Goal: Task Accomplishment & Management: Complete application form

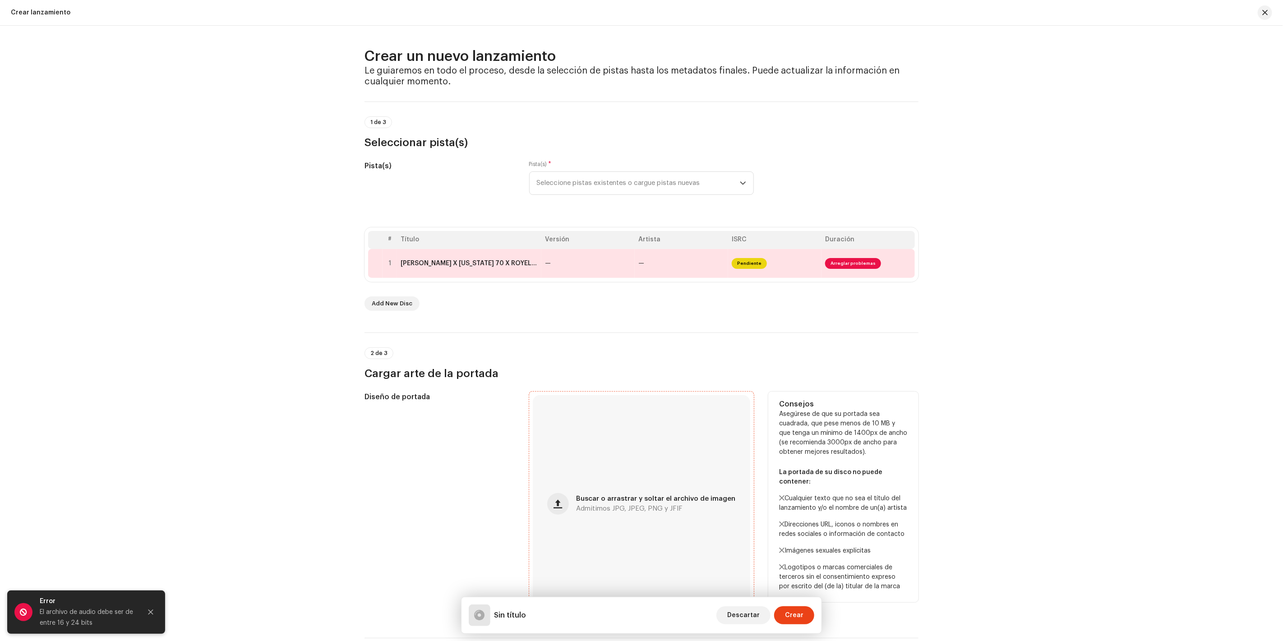
click at [580, 395] on div "Buscar o arrastrar y soltar el archivo de imagen Admitimos JPG, JPEG, PNG y JFIF" at bounding box center [641, 503] width 217 height 217
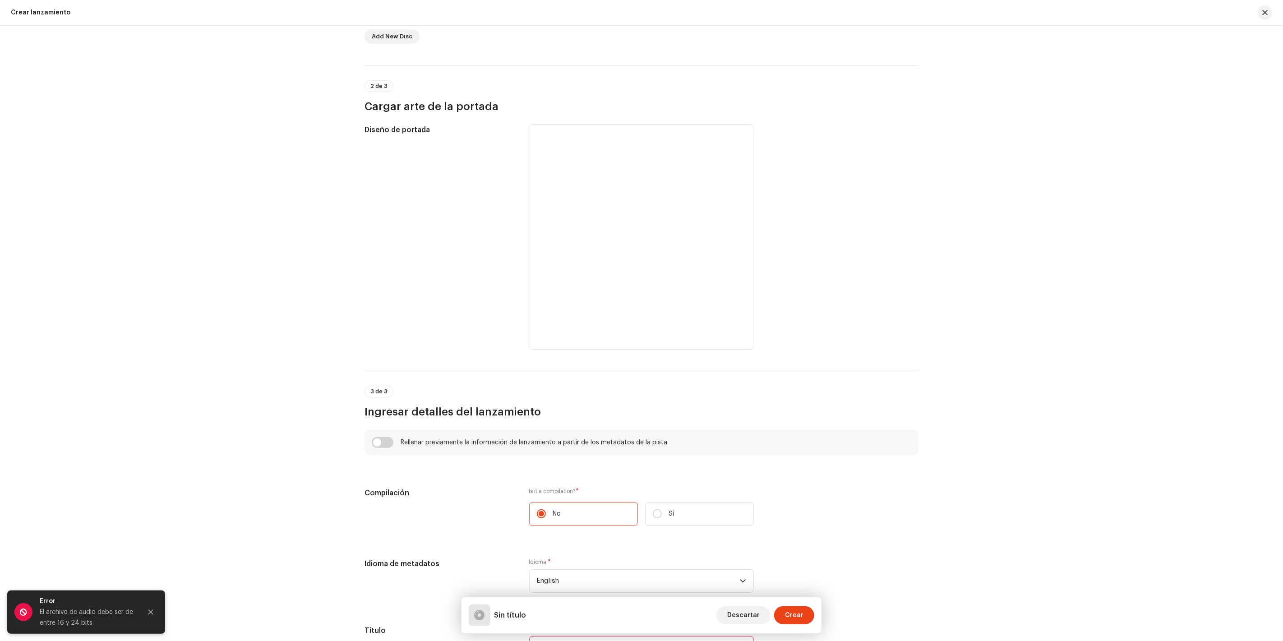
click at [1195, 114] on div "Crear un nuevo lanzamiento Le guiaremos en todo el proceso, desde la selección …" at bounding box center [641, 333] width 1283 height 615
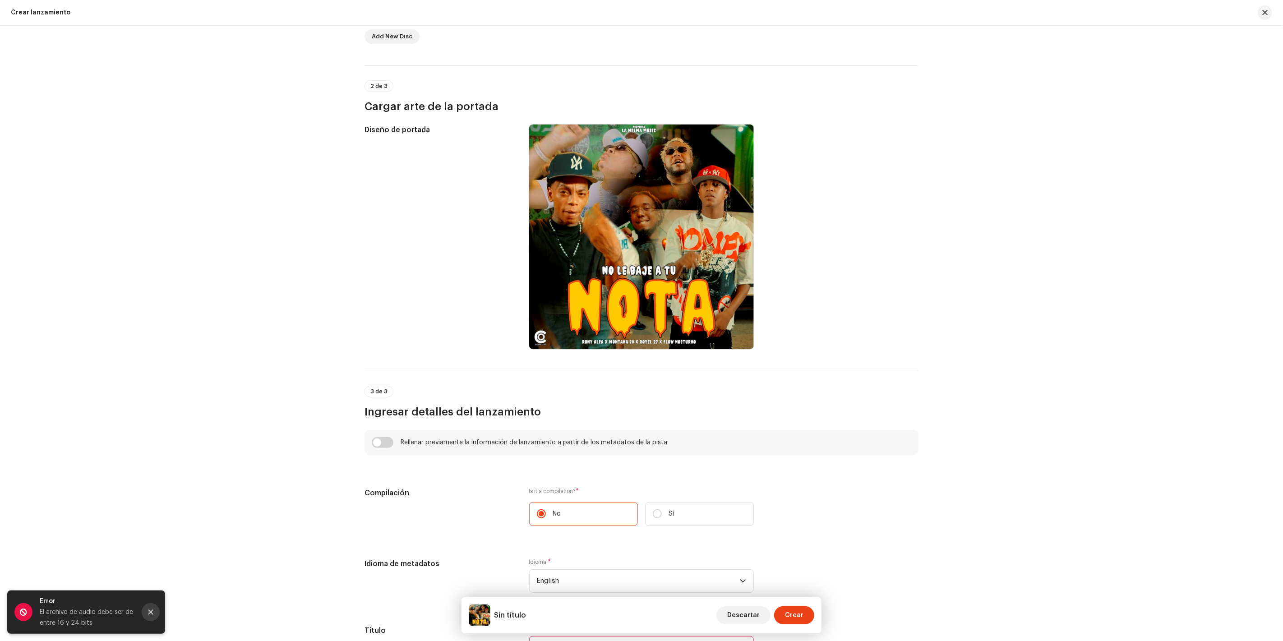
click at [157, 610] on button "Close" at bounding box center [151, 612] width 18 height 18
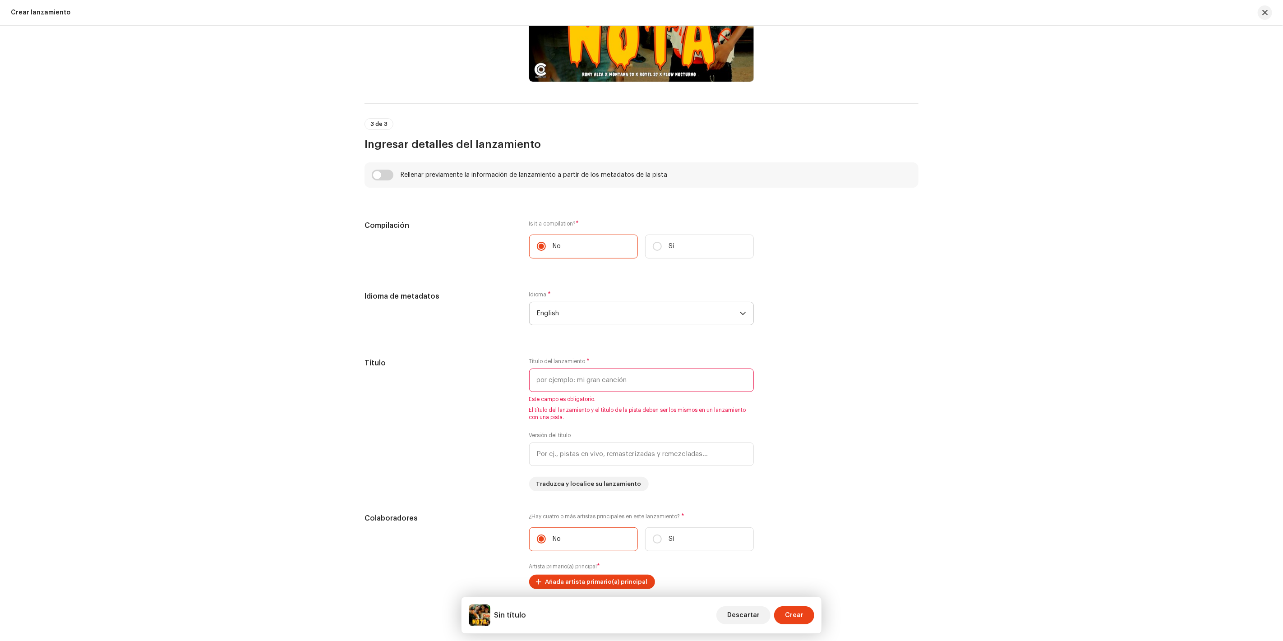
click at [595, 321] on span "English" at bounding box center [638, 313] width 203 height 23
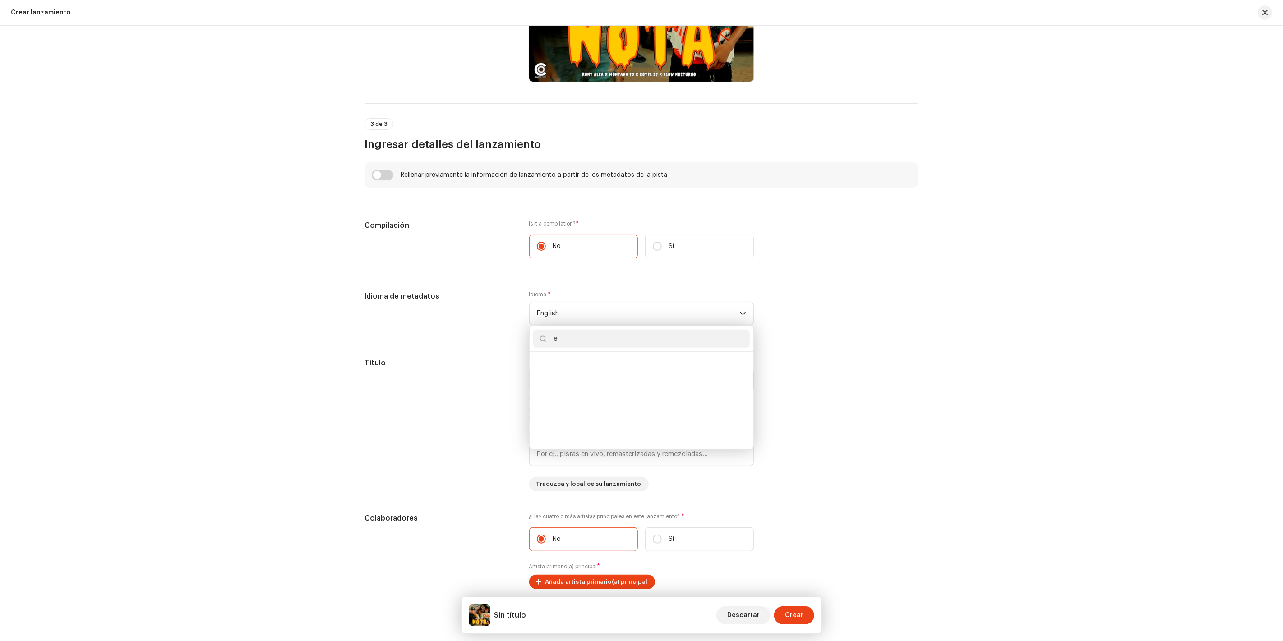
scroll to position [4, 0]
type input "e"
type input "sp"
click at [574, 396] on span "Spanish (Latin America)" at bounding box center [585, 400] width 97 height 9
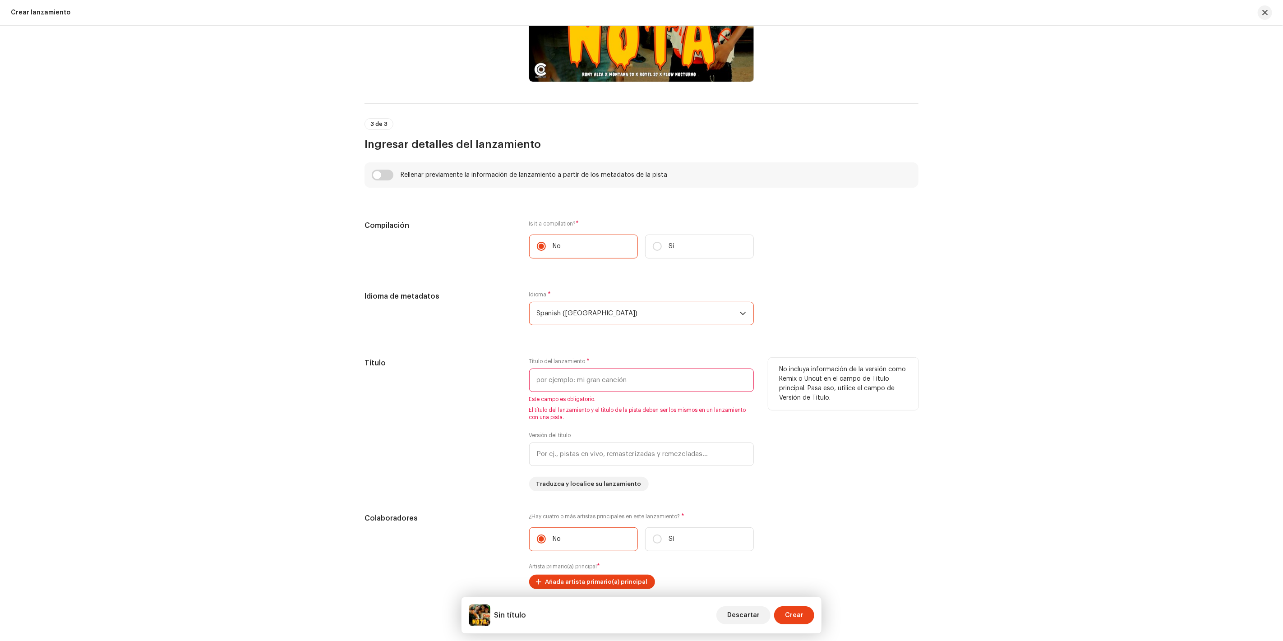
click at [582, 381] on input "text" at bounding box center [641, 379] width 225 height 23
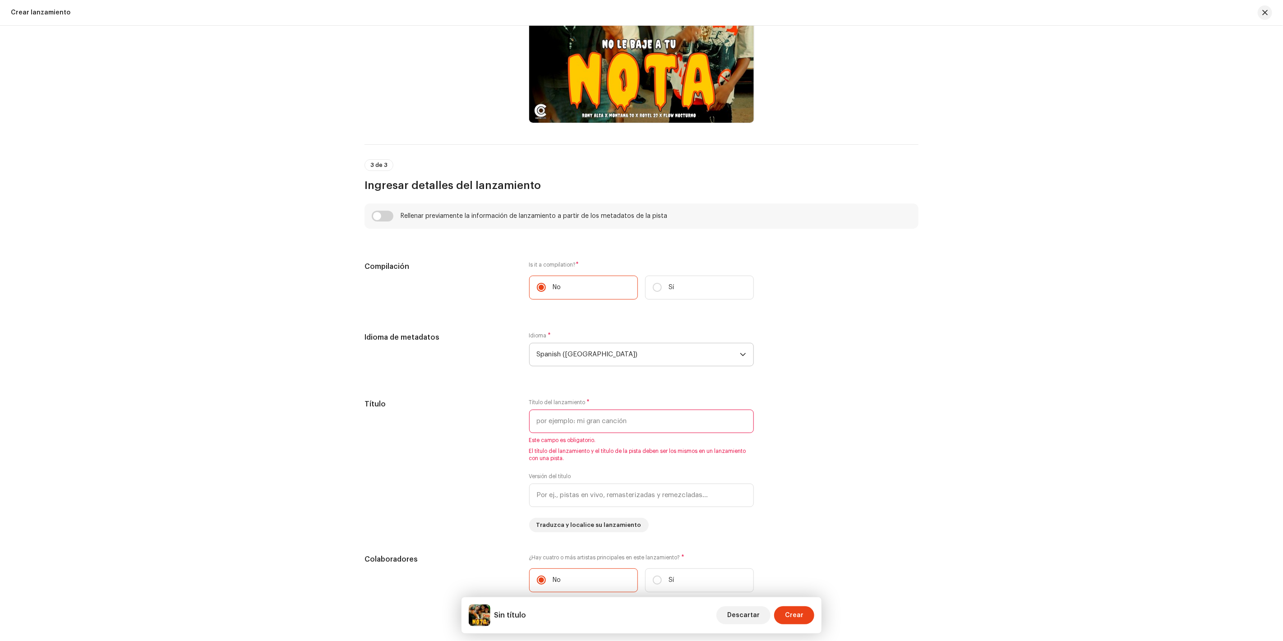
scroll to position [486, 0]
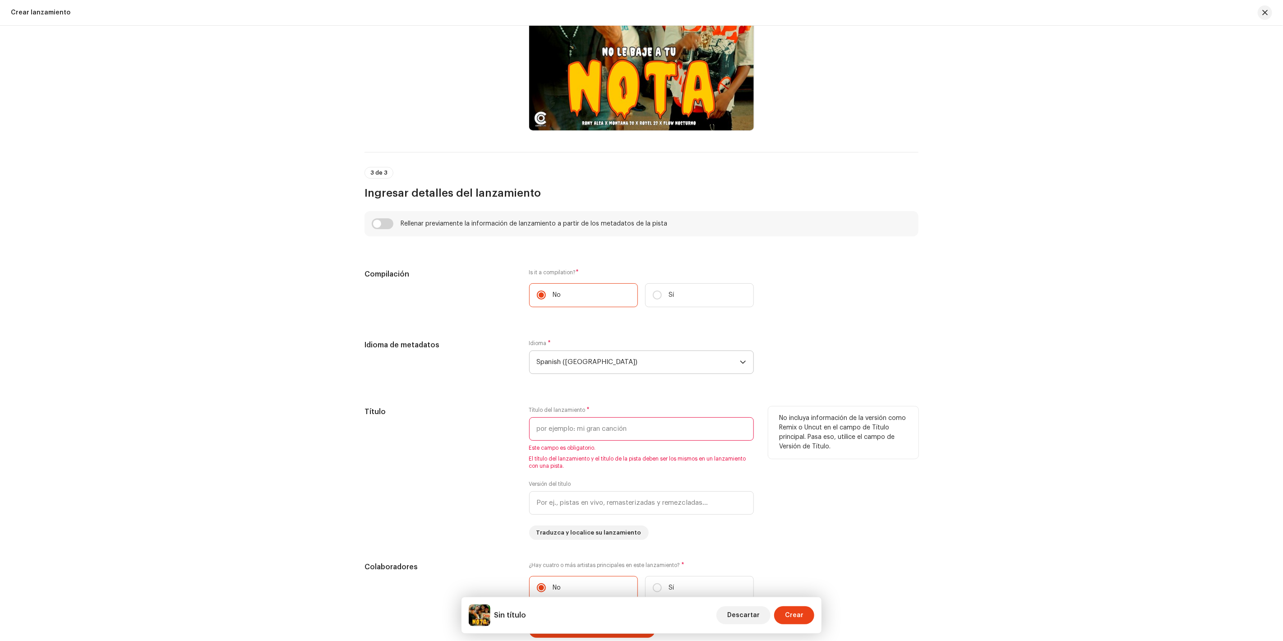
click at [613, 425] on input "text" at bounding box center [641, 428] width 225 height 23
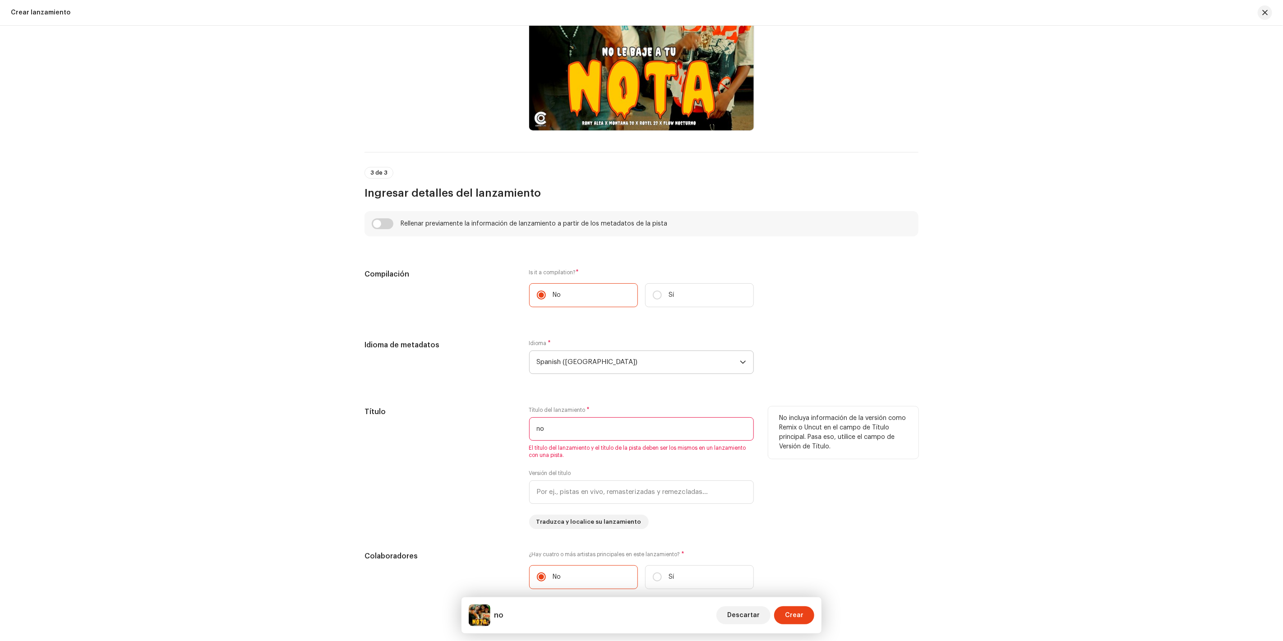
type input "n"
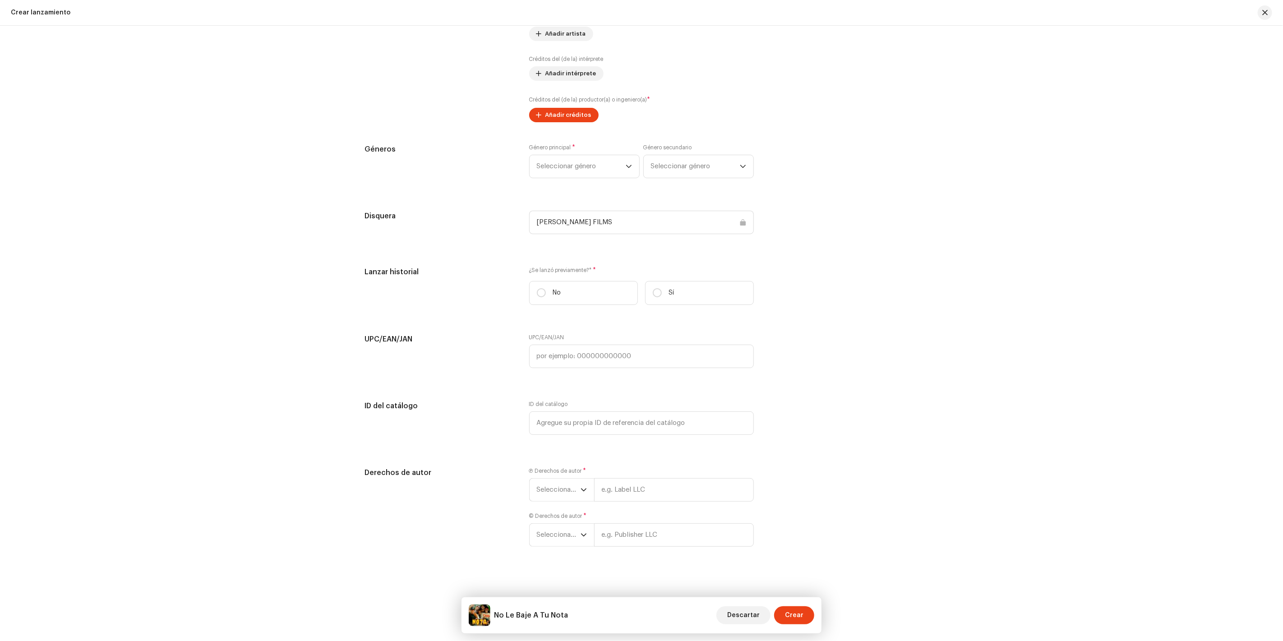
scroll to position [1116, 0]
type input "No Le Baje A Tu Nota"
click at [591, 163] on span "Seleccionar género" at bounding box center [581, 163] width 89 height 23
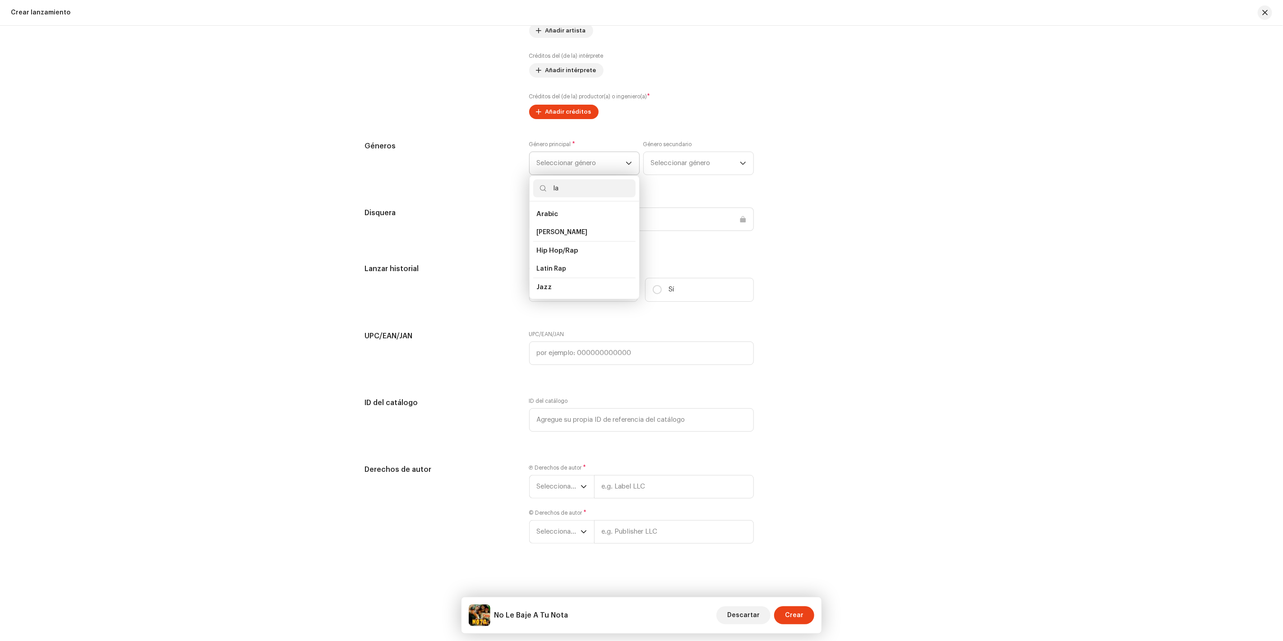
type input "l"
type input "r"
type input "urb"
click at [569, 271] on span "Reggaeton / Latin Urban" at bounding box center [576, 268] width 78 height 9
click at [681, 160] on span "Seleccionar género" at bounding box center [696, 163] width 88 height 23
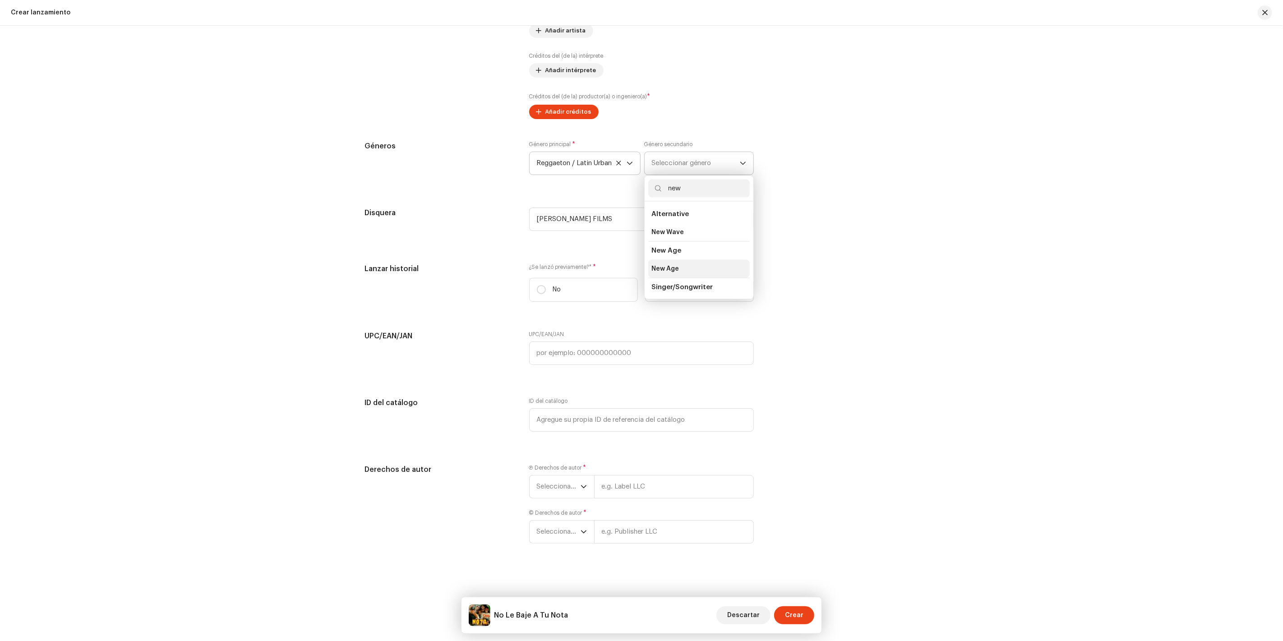
type input "new"
click at [676, 267] on span "New Age" at bounding box center [666, 268] width 28 height 9
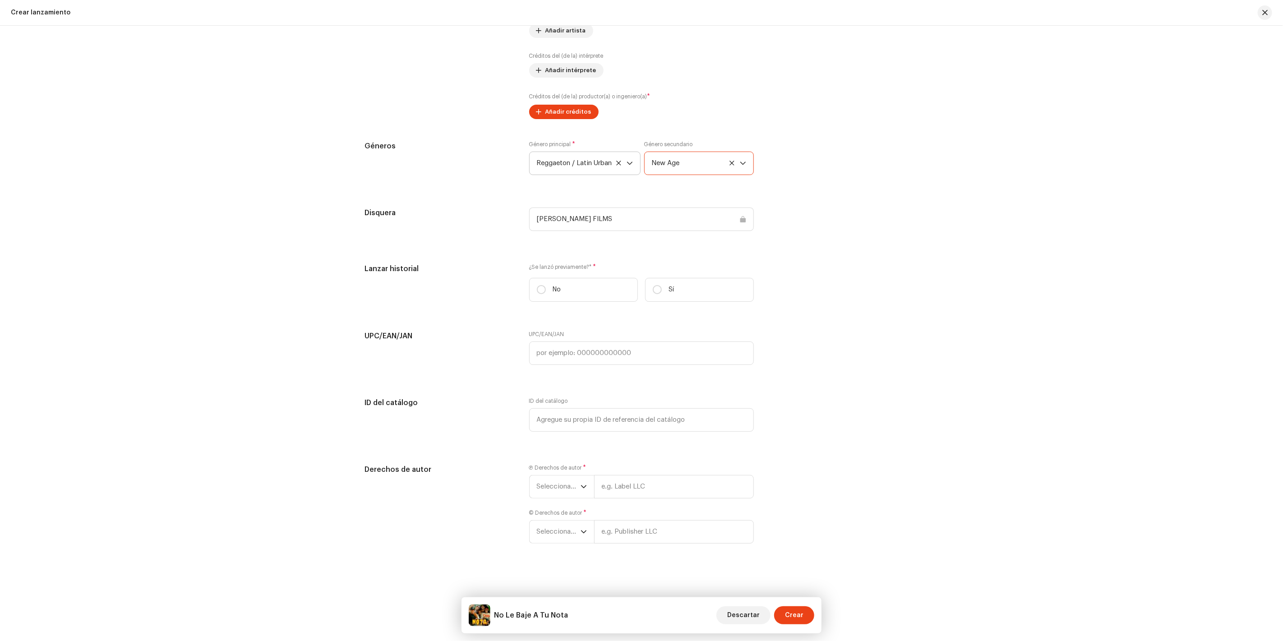
click at [585, 216] on div "[PERSON_NAME] FILMS" at bounding box center [641, 218] width 225 height 23
drag, startPoint x: 548, startPoint y: 293, endPoint x: 554, endPoint y: 294, distance: 6.4
click at [548, 291] on label "No" at bounding box center [583, 290] width 109 height 24
click at [546, 291] on input "No" at bounding box center [541, 289] width 9 height 9
radio input "true"
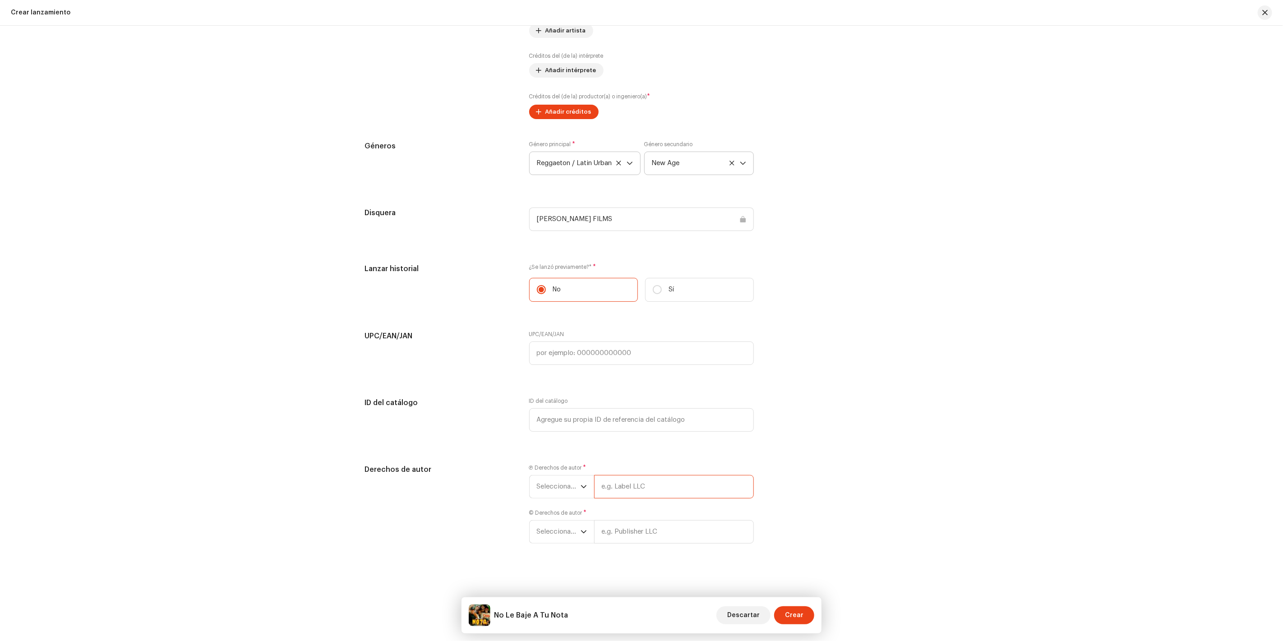
click at [621, 486] on input "text" at bounding box center [674, 486] width 160 height 23
type input "CARTER FILMS / LA MELMA MUSIC"
click at [586, 531] on div "© Derechos de autor * Seleccionar año" at bounding box center [641, 543] width 225 height 34
click at [620, 549] on input "text" at bounding box center [674, 548] width 160 height 23
type input "CARTER FILMS / LA MELMA MUSIC"
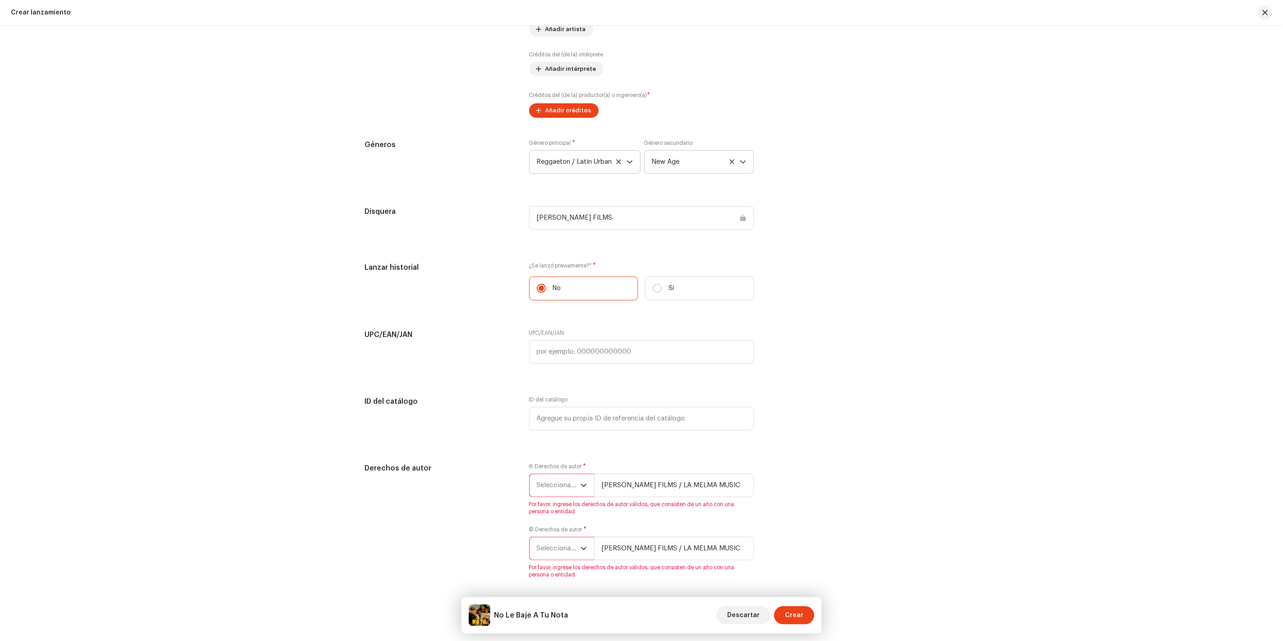
click at [423, 519] on div "Derechos de autor" at bounding box center [439, 526] width 150 height 126
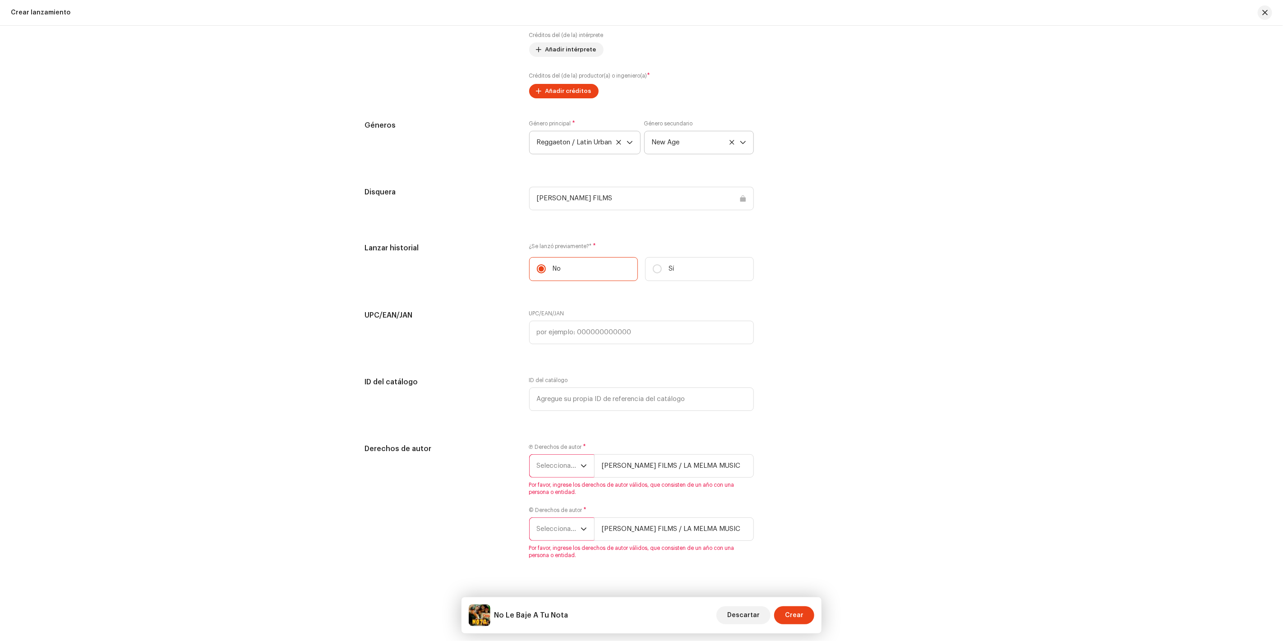
scroll to position [1152, 0]
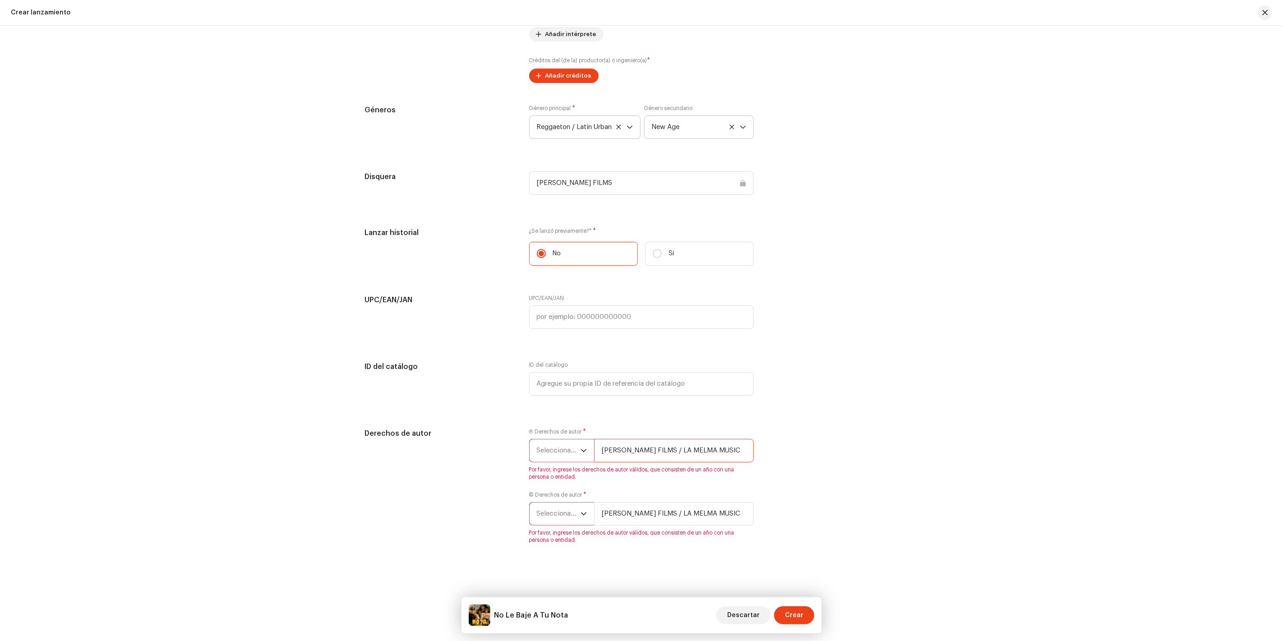
click at [693, 445] on input "CARTER FILMS / LA MELMA MUSIC" at bounding box center [674, 450] width 160 height 23
click at [578, 453] on span "Seleccionar año" at bounding box center [559, 450] width 44 height 23
click at [552, 515] on li "2025" at bounding box center [565, 520] width 64 height 18
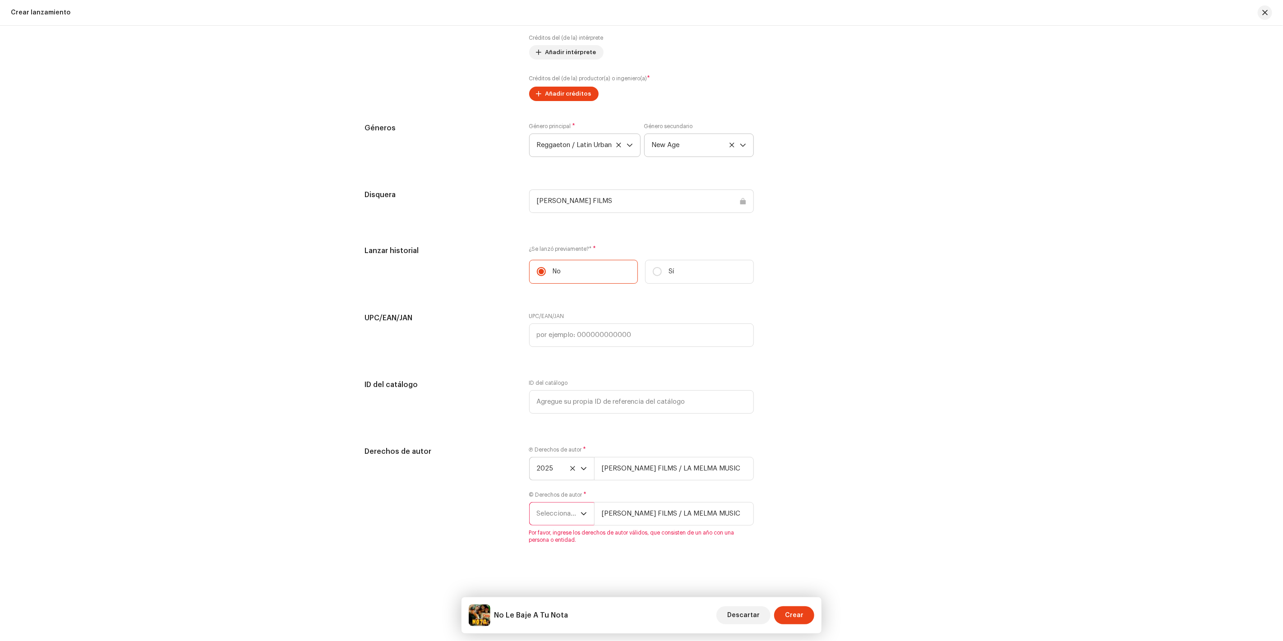
click at [585, 512] on p-select "Seleccionar año" at bounding box center [561, 513] width 65 height 23
click at [556, 435] on li "2025" at bounding box center [565, 435] width 64 height 18
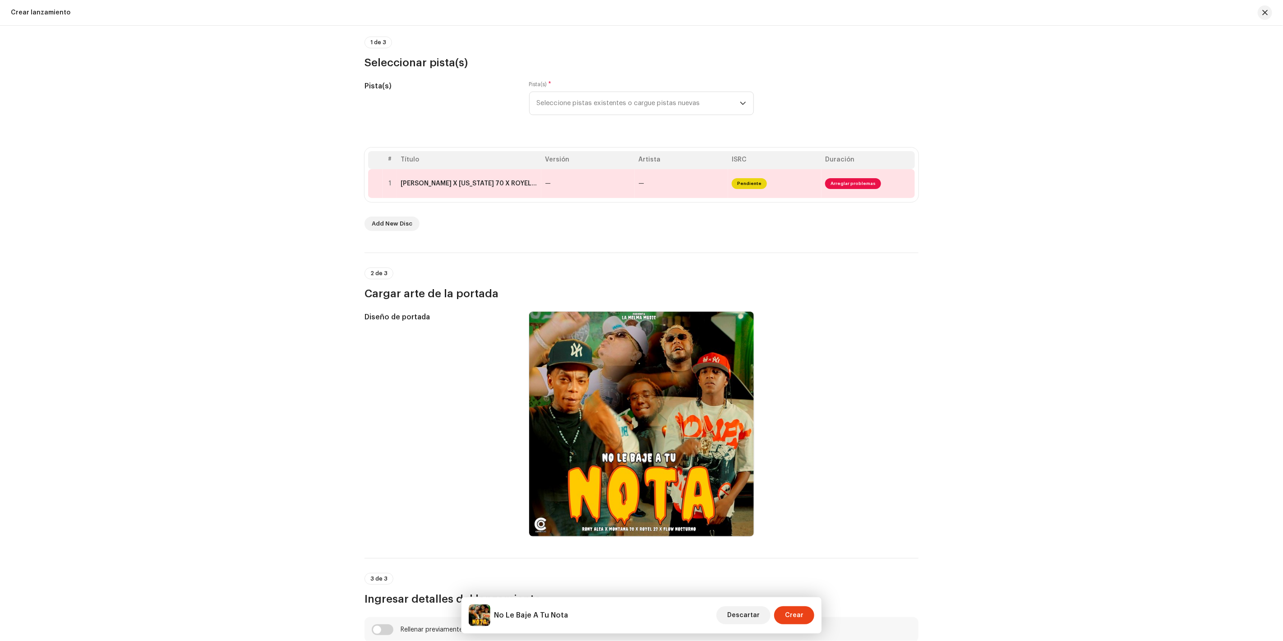
scroll to position [47, 0]
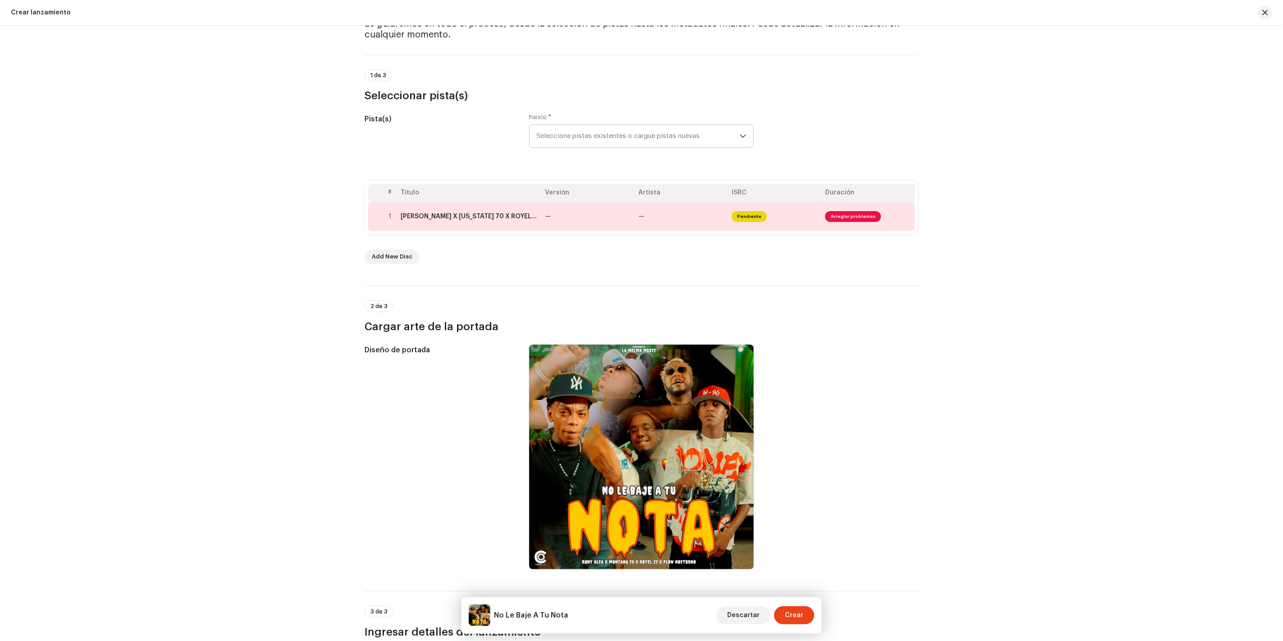
click at [743, 132] on div "dropdown trigger" at bounding box center [743, 136] width 6 height 23
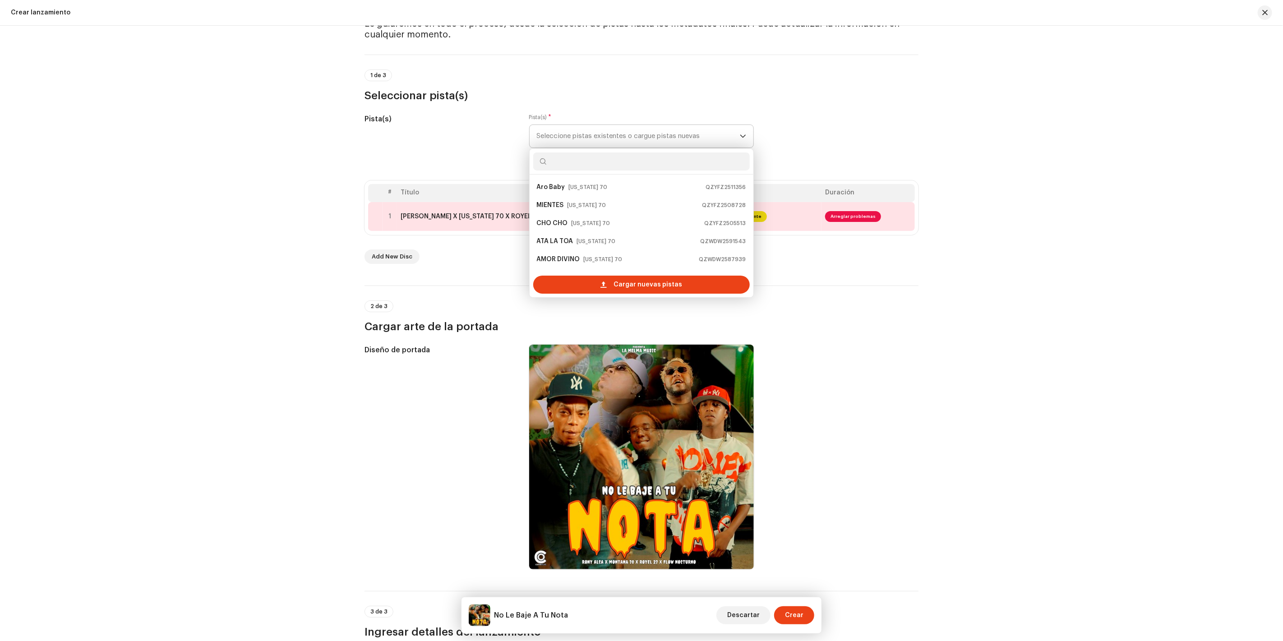
click at [745, 133] on p-select "Seleccione pistas existentes o cargue pistas nuevas Aro Baby Montana 70 QZYFZ25…" at bounding box center [641, 135] width 225 height 23
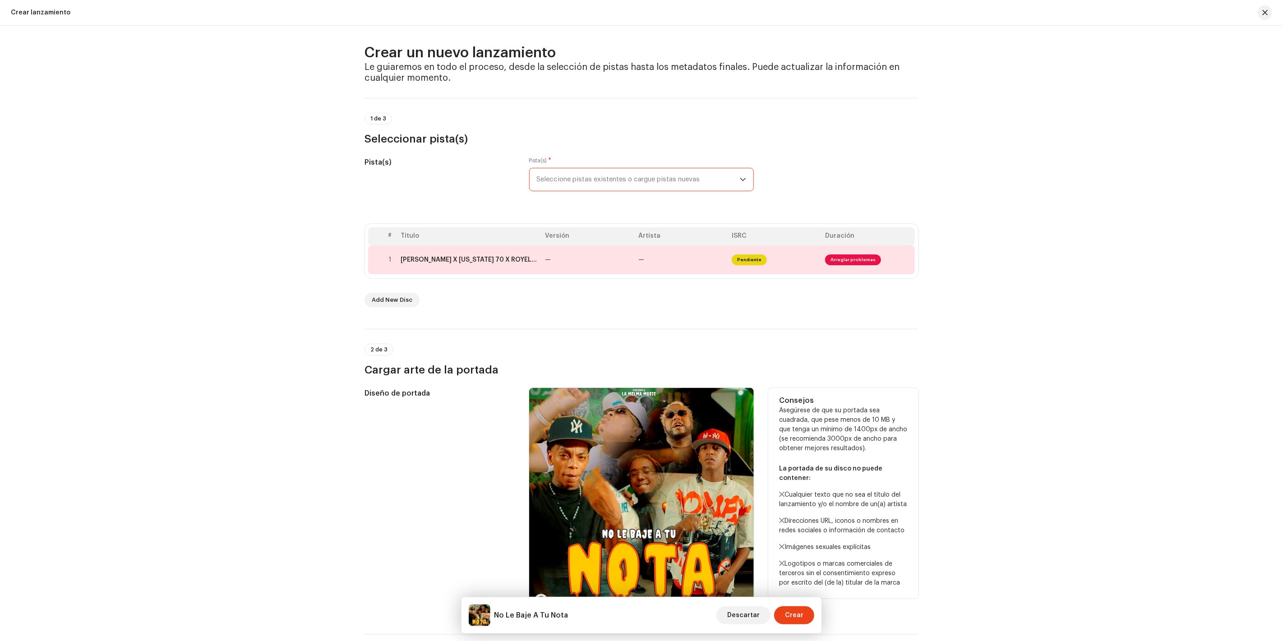
scroll to position [0, 0]
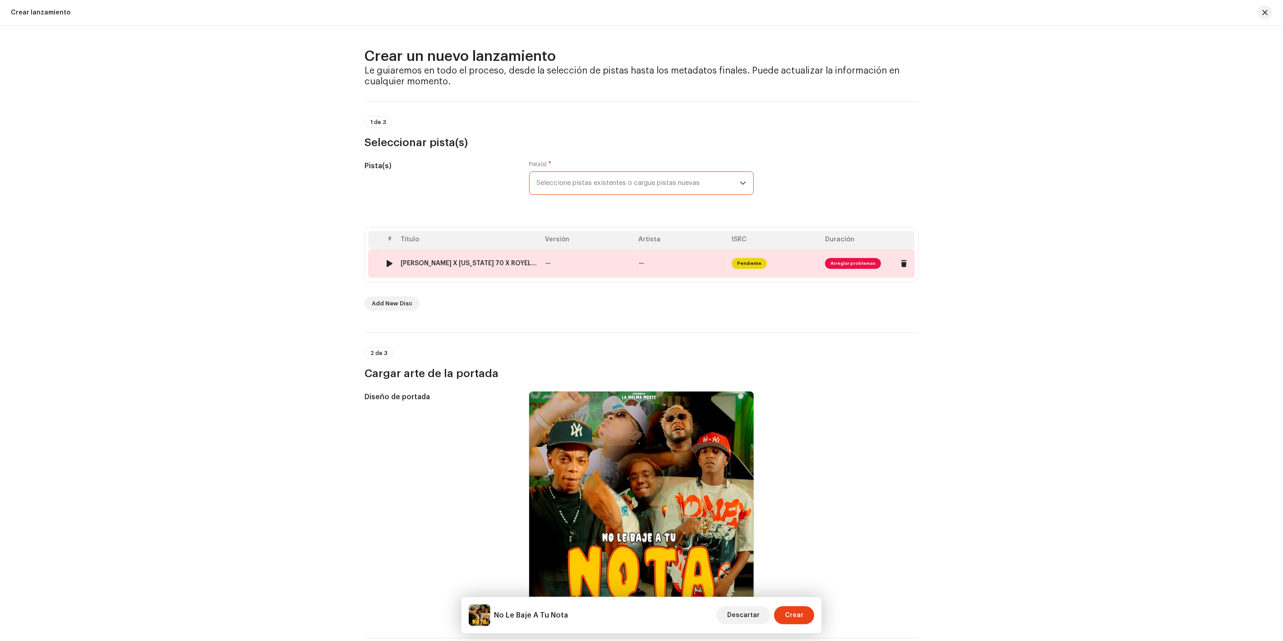
click at [847, 260] on span "Arreglar problemas" at bounding box center [853, 263] width 56 height 11
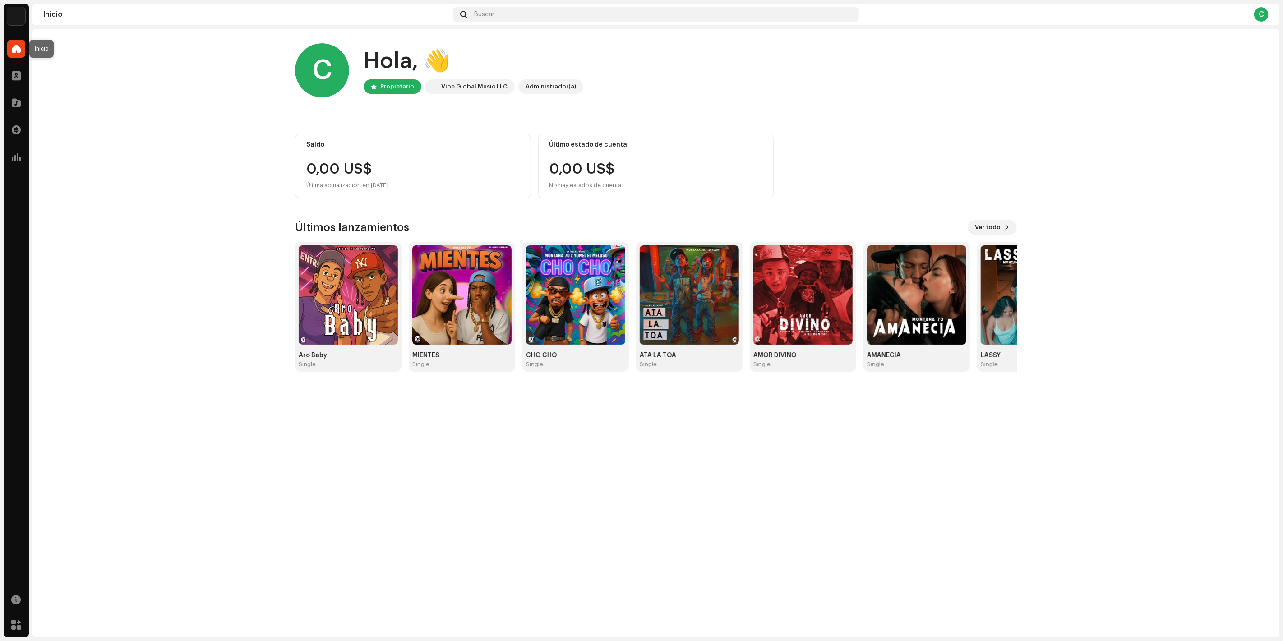
click at [22, 43] on div at bounding box center [16, 49] width 18 height 18
click at [14, 52] on span at bounding box center [16, 48] width 9 height 7
click at [19, 85] on div "Perfil" at bounding box center [16, 75] width 25 height 25
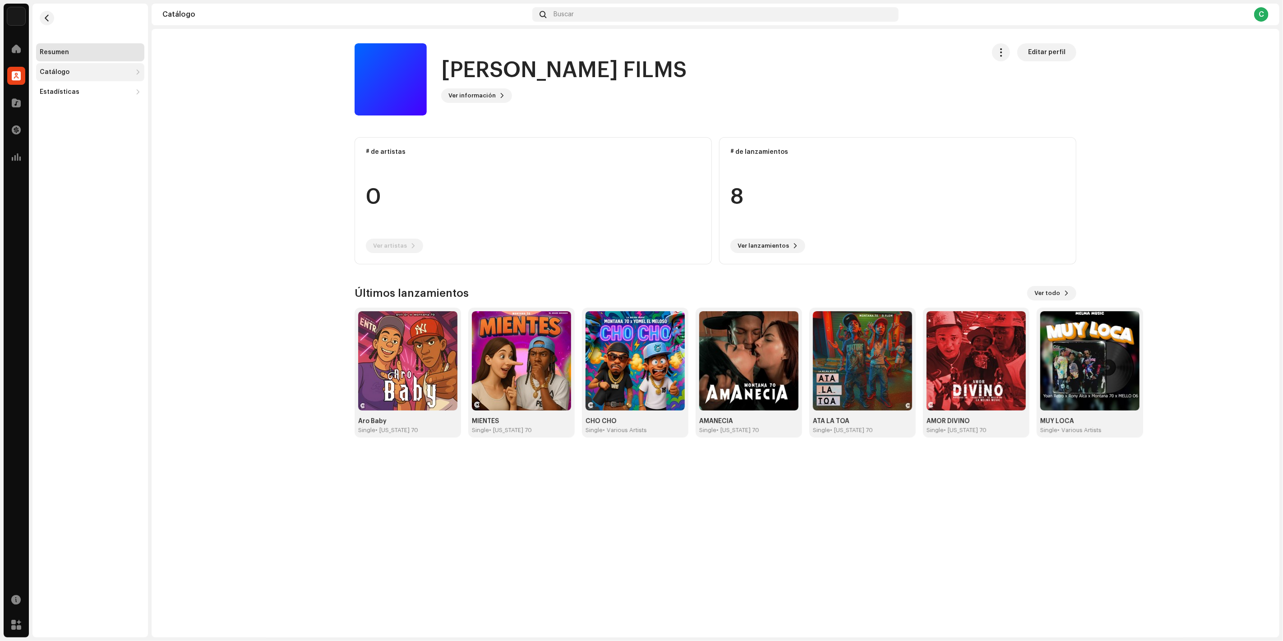
click at [72, 73] on div "Catálogo" at bounding box center [86, 72] width 92 height 7
click at [68, 92] on div "Lanzamientos" at bounding box center [65, 91] width 45 height 7
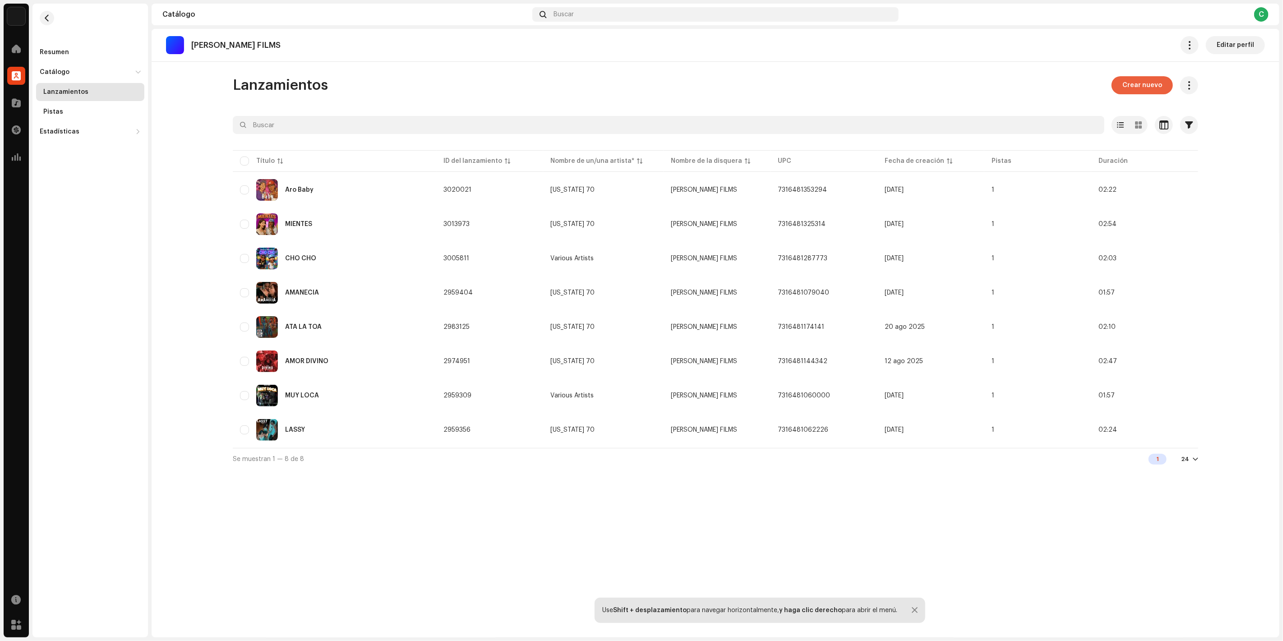
click at [1138, 80] on span "Crear nuevo" at bounding box center [1142, 85] width 40 height 18
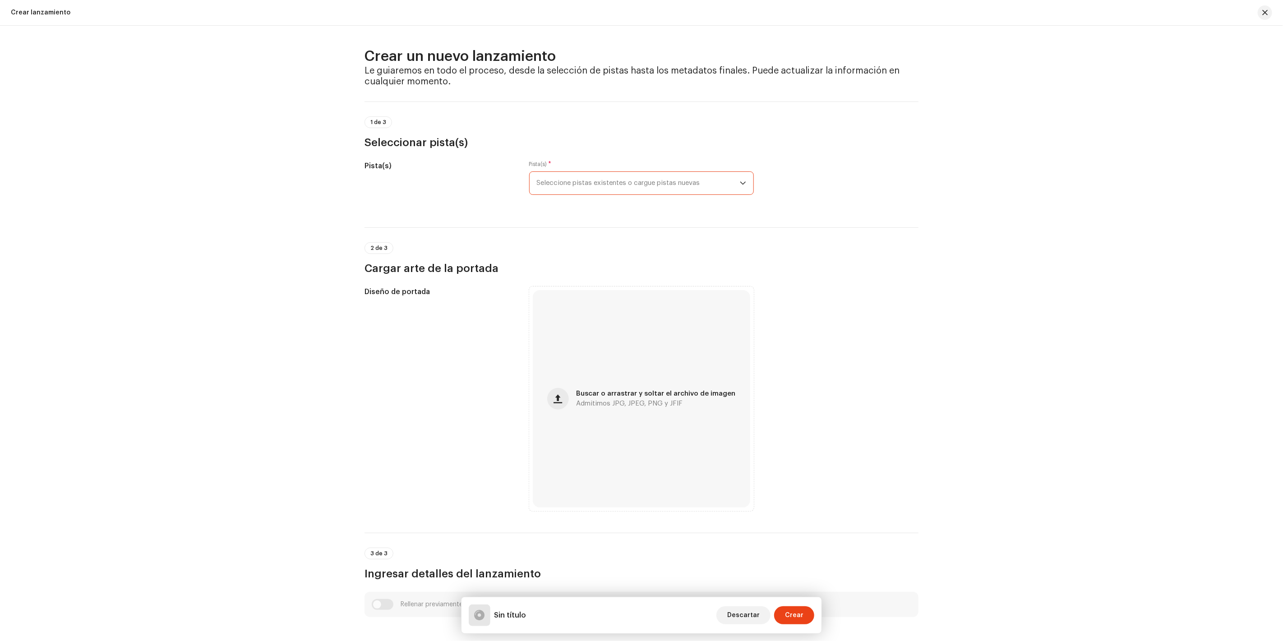
click at [672, 181] on span "Seleccione pistas existentes o cargue pistas nuevas" at bounding box center [638, 183] width 203 height 23
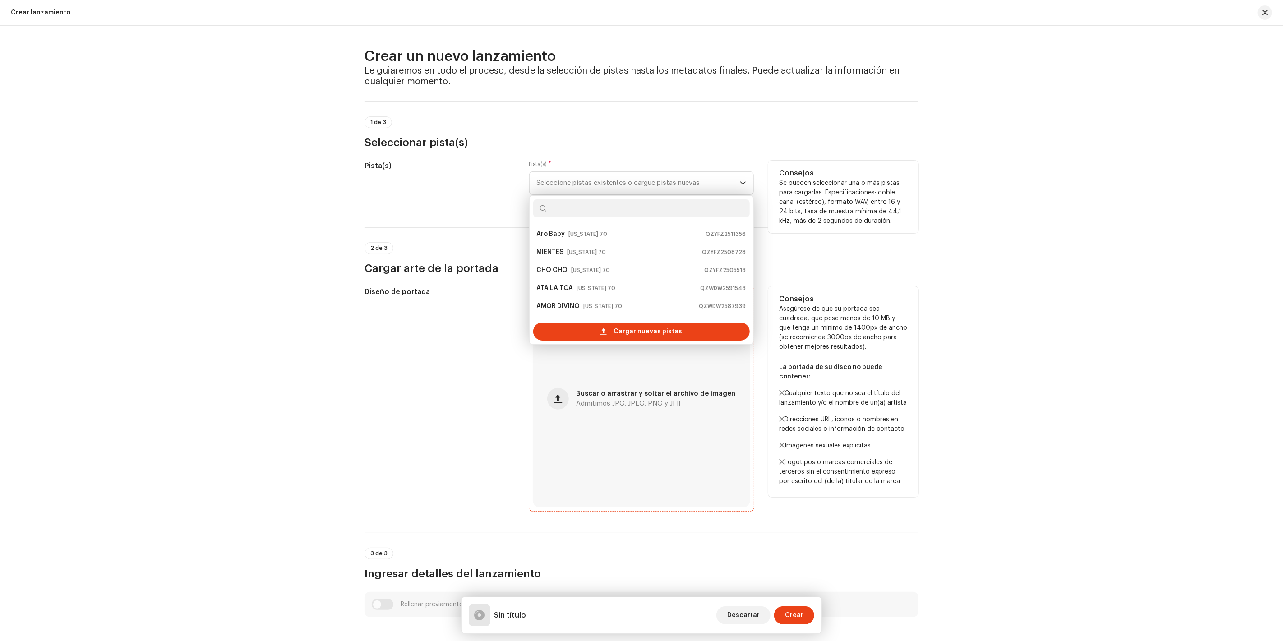
scroll to position [14, 0]
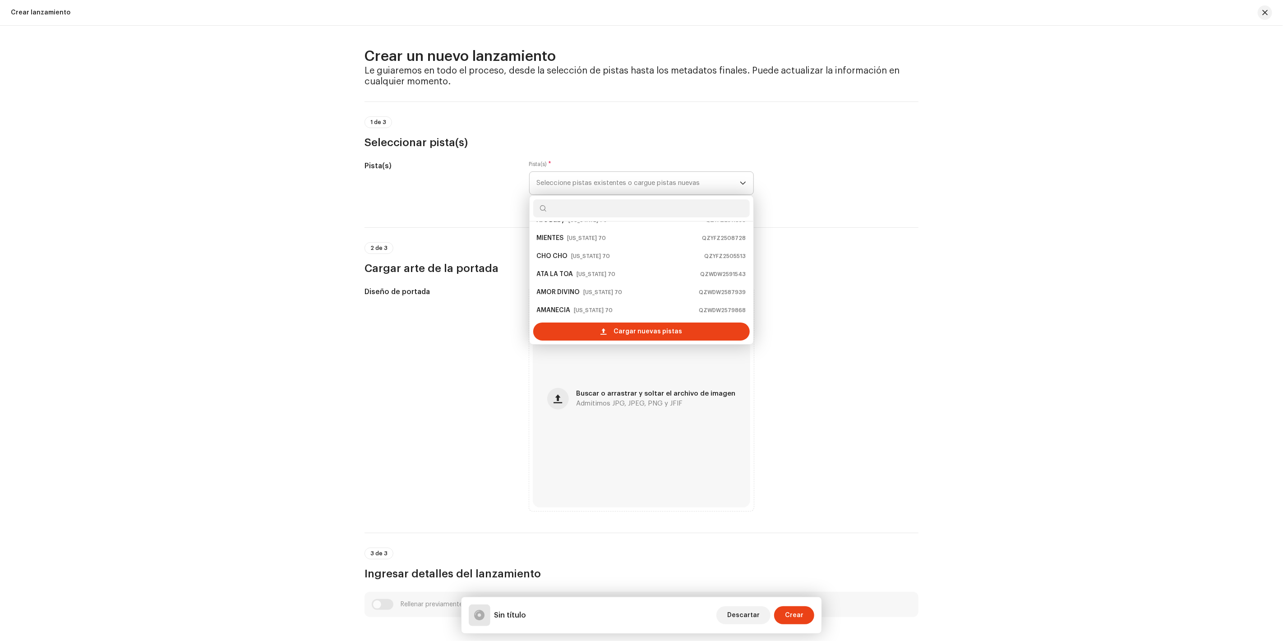
click at [628, 342] on div "Cargar nuevas pistas" at bounding box center [642, 331] width 224 height 25
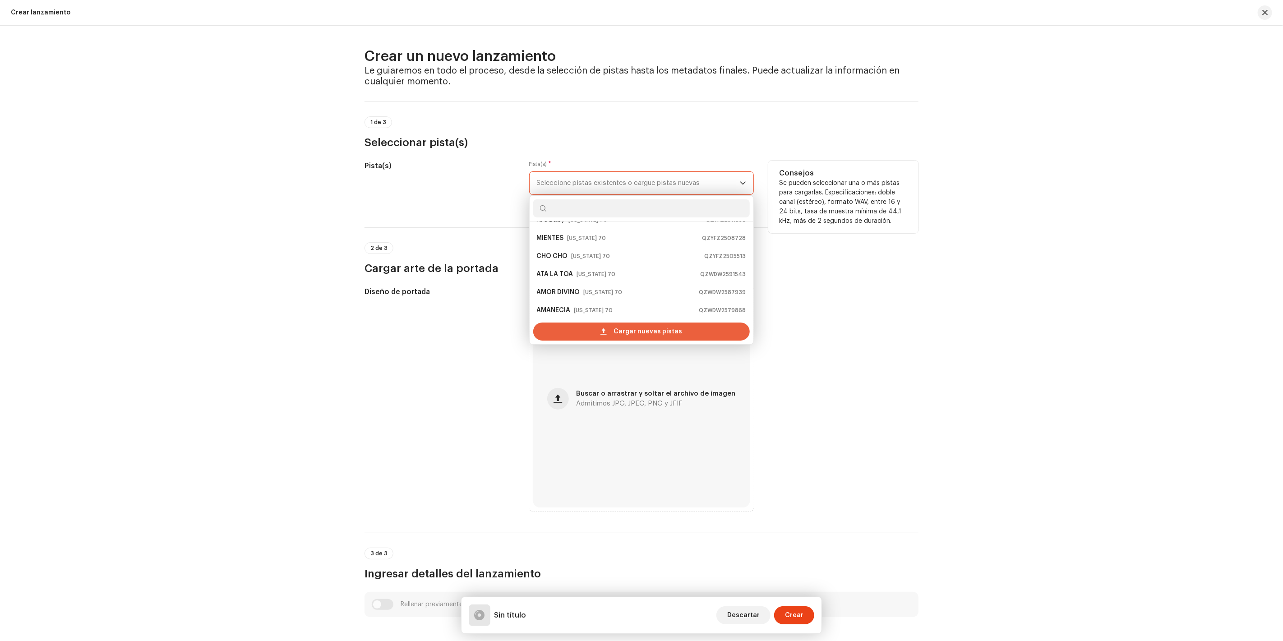
click at [626, 336] on span "Cargar nuevas pistas" at bounding box center [647, 331] width 69 height 18
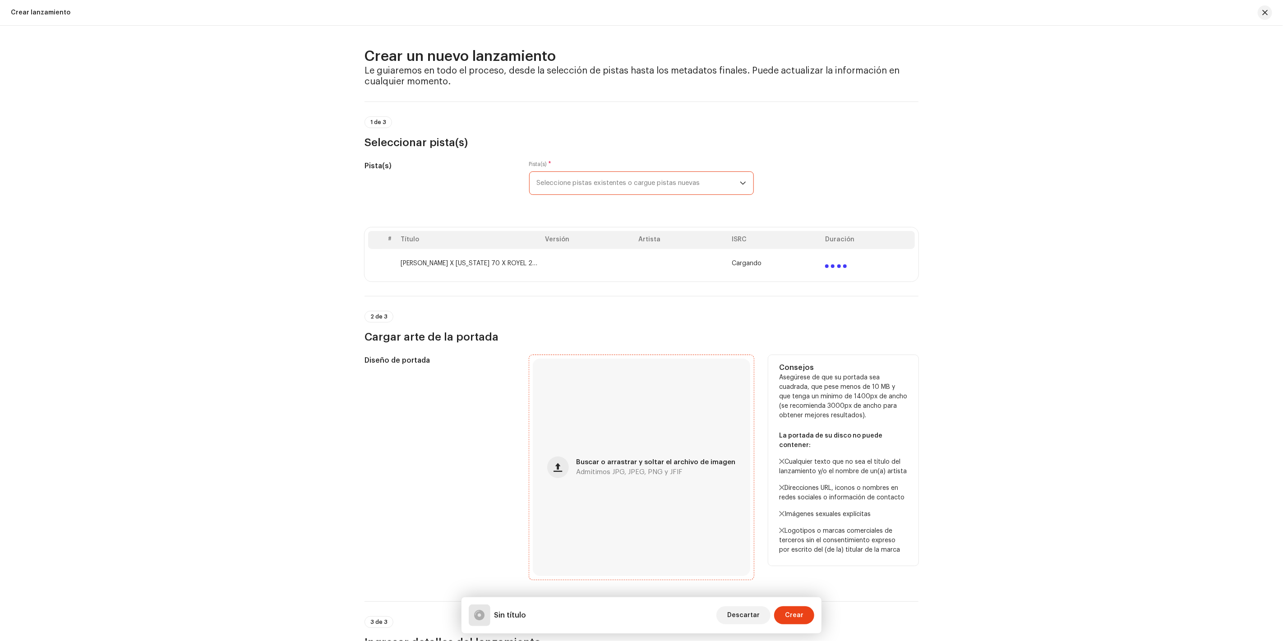
click at [569, 441] on div "Buscar o arrastrar y soltar el archivo de imagen Admitimos JPG, JPEG, PNG y JFIF" at bounding box center [641, 467] width 217 height 217
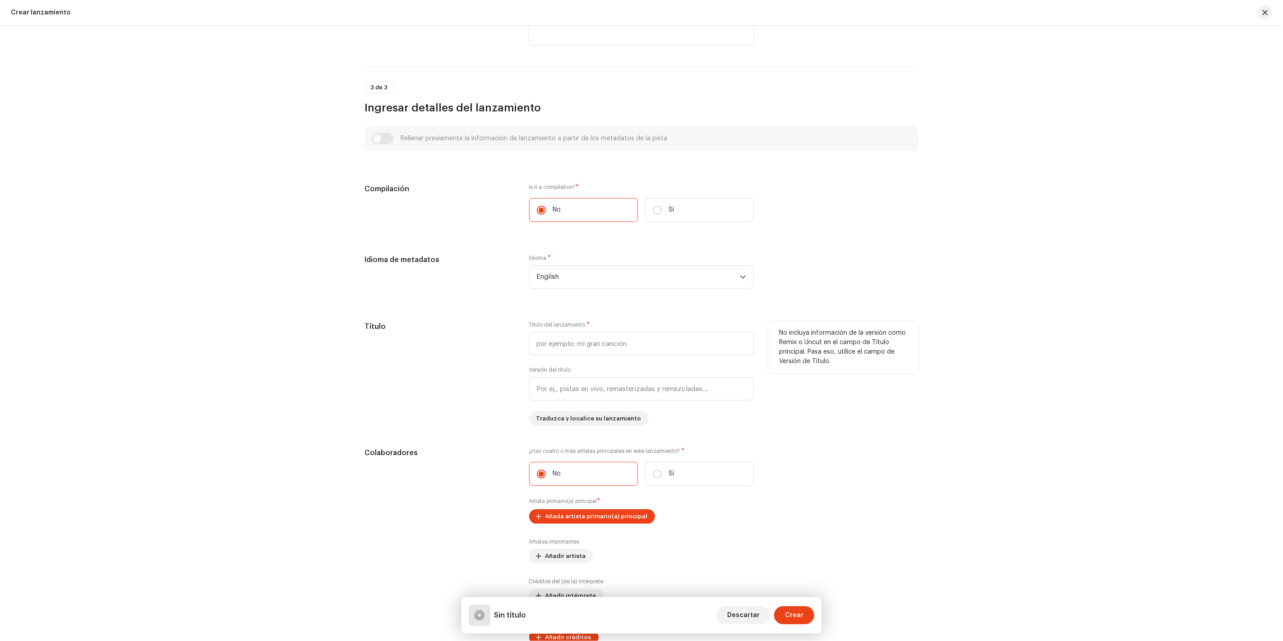
scroll to position [267, 0]
